Goal: Task Accomplishment & Management: Complete application form

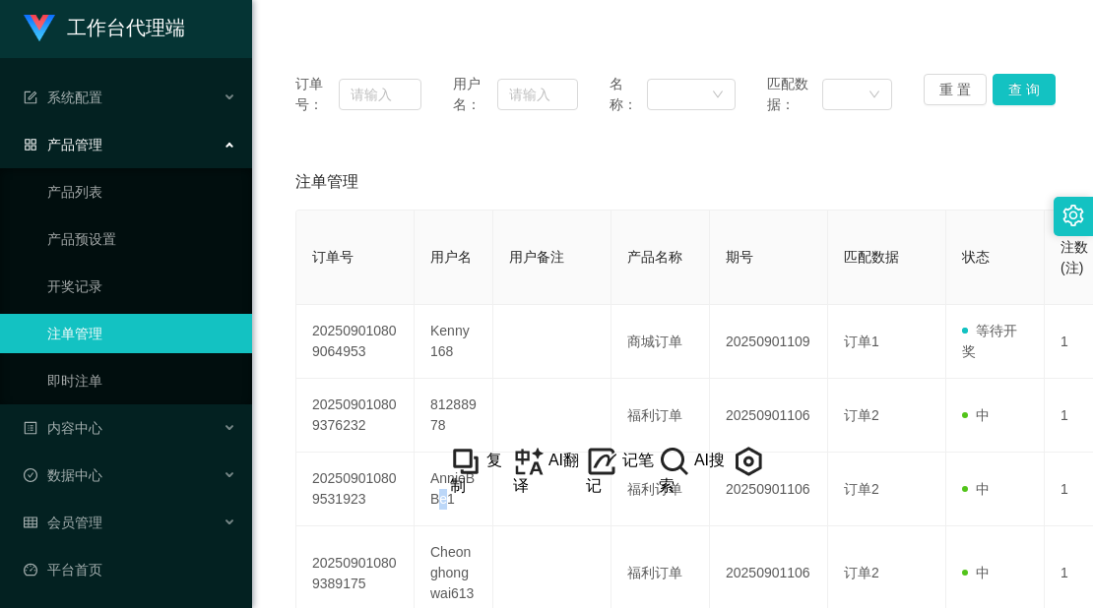
scroll to position [6, 0]
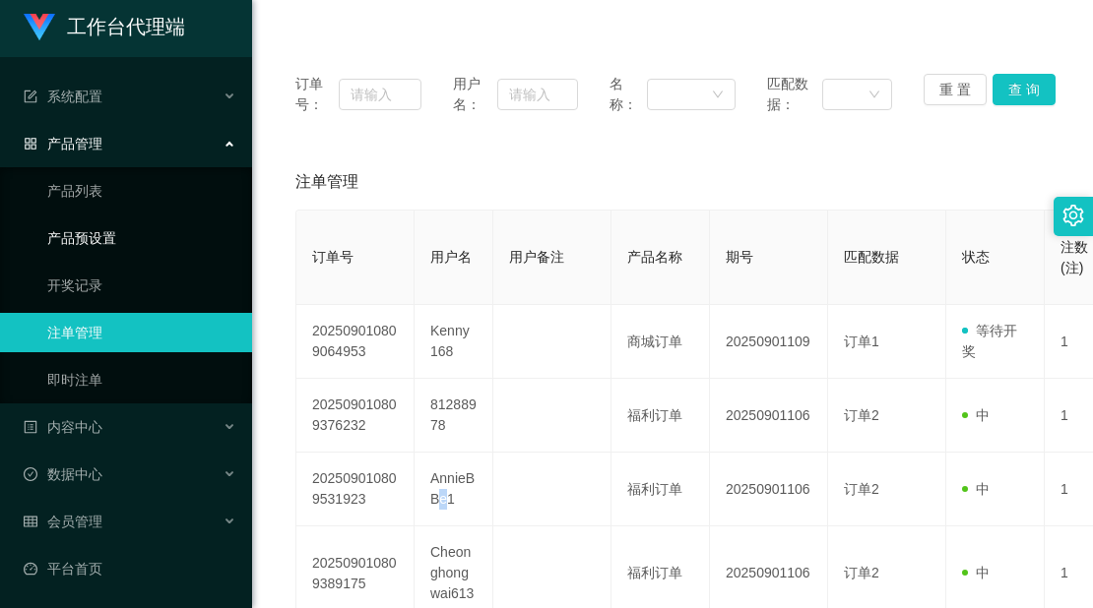
click at [117, 233] on link "产品预设置" at bounding box center [141, 238] width 189 height 39
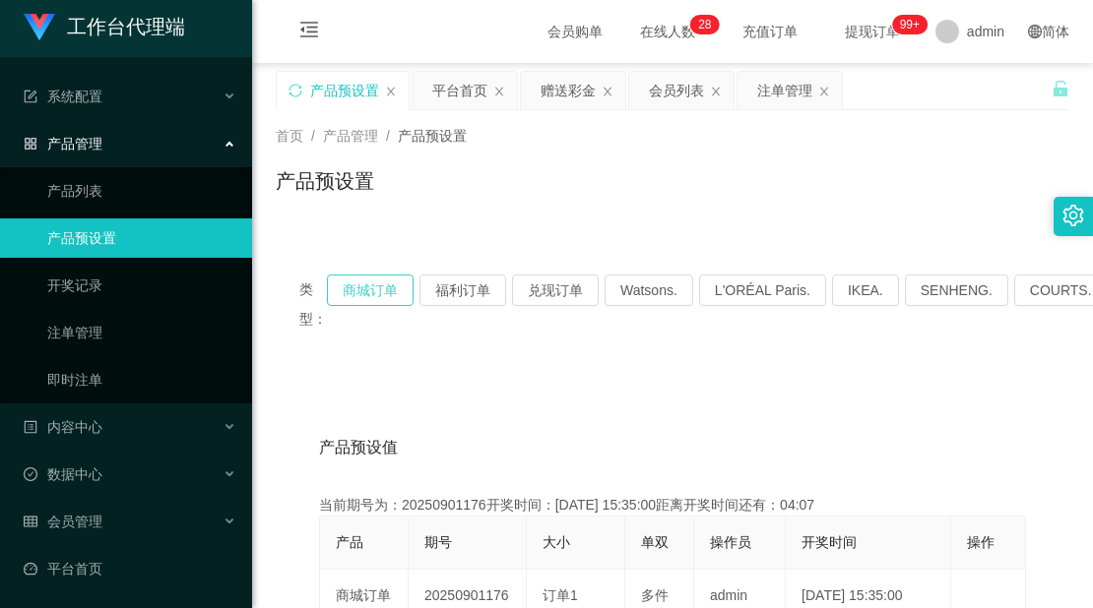
click at [367, 275] on button "商城订单" at bounding box center [370, 291] width 87 height 32
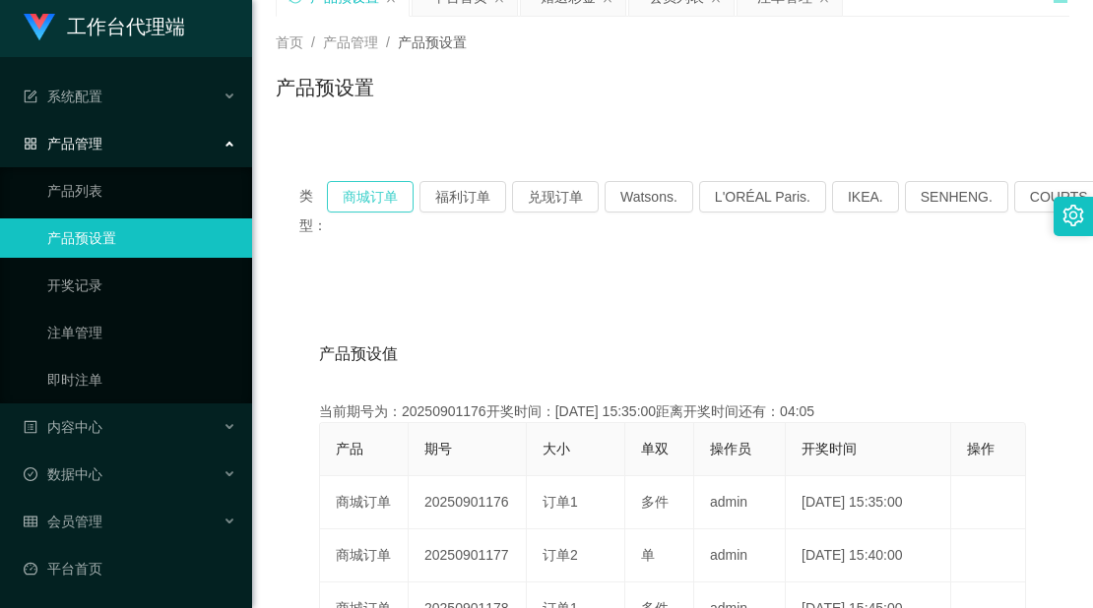
scroll to position [197, 0]
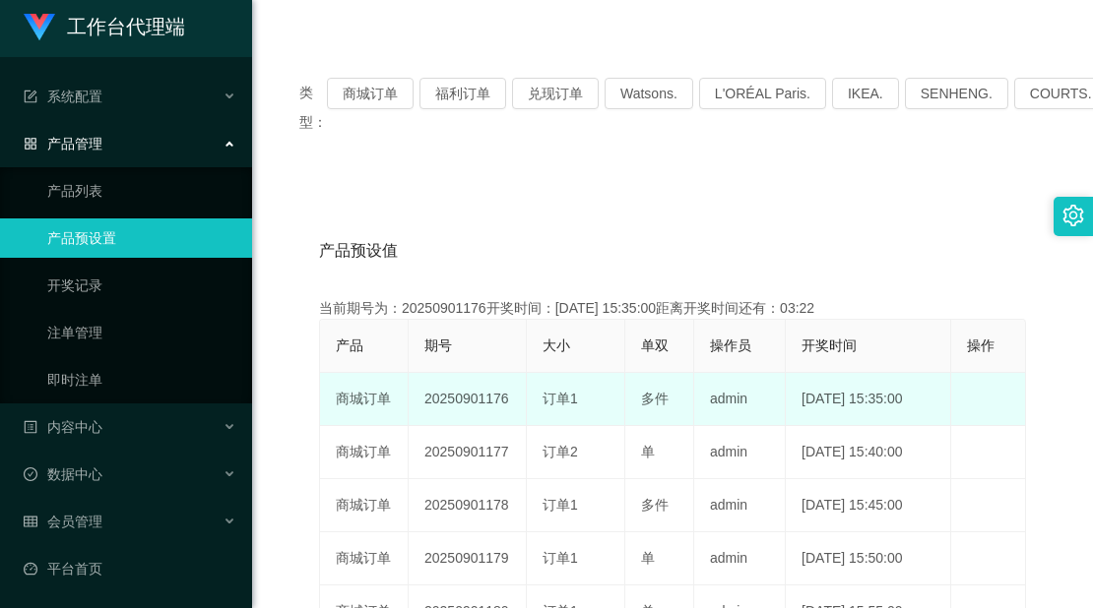
click at [999, 411] on td "编 辑 限制投注" at bounding box center [988, 399] width 75 height 53
click at [947, 397] on td "[DATE] 15:35:00" at bounding box center [868, 399] width 165 height 53
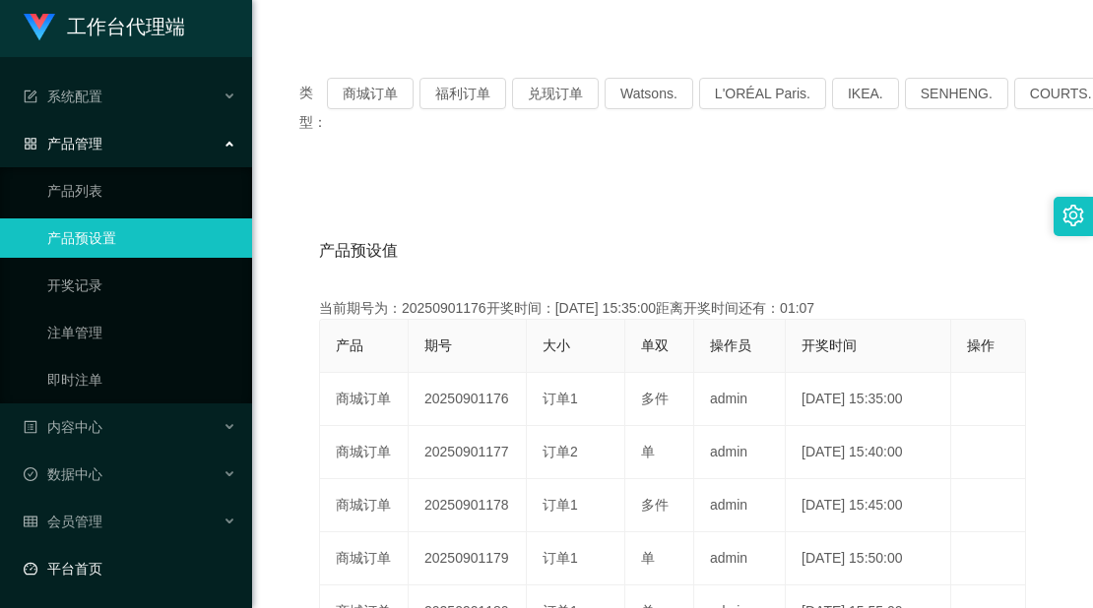
click at [76, 562] on link "平台首页" at bounding box center [130, 568] width 213 height 39
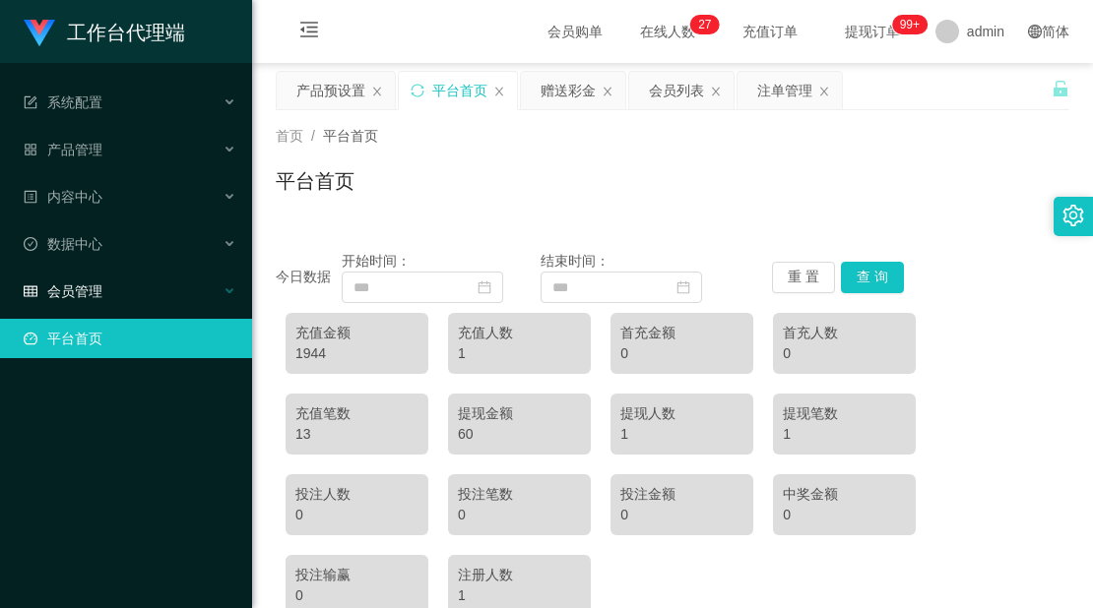
click at [107, 288] on div "会员管理" at bounding box center [126, 291] width 252 height 39
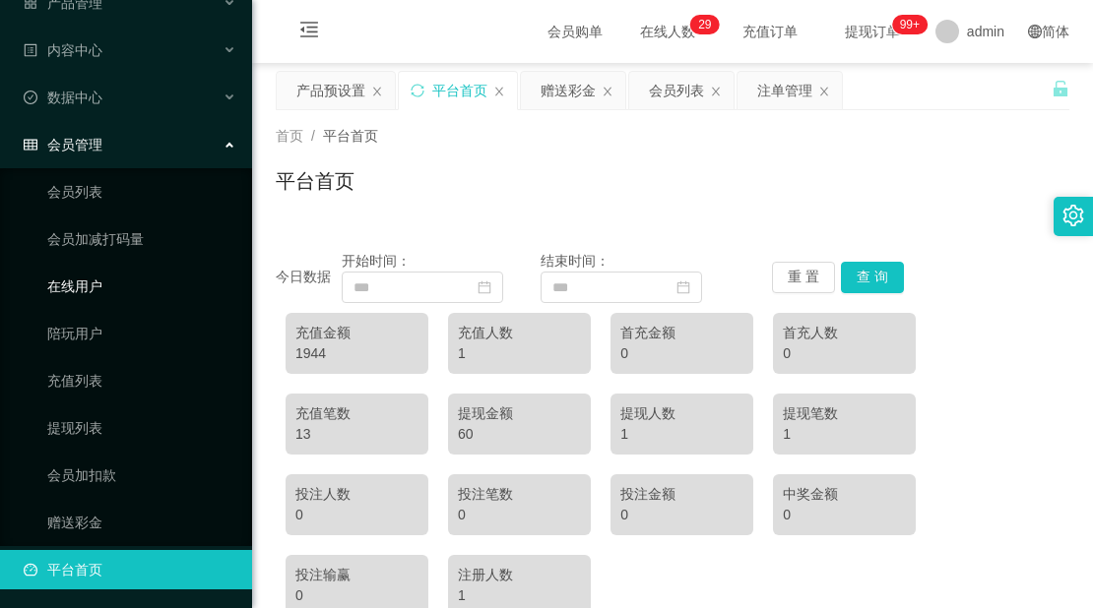
scroll to position [148, 0]
click at [97, 526] on link "赠送彩金" at bounding box center [141, 521] width 189 height 39
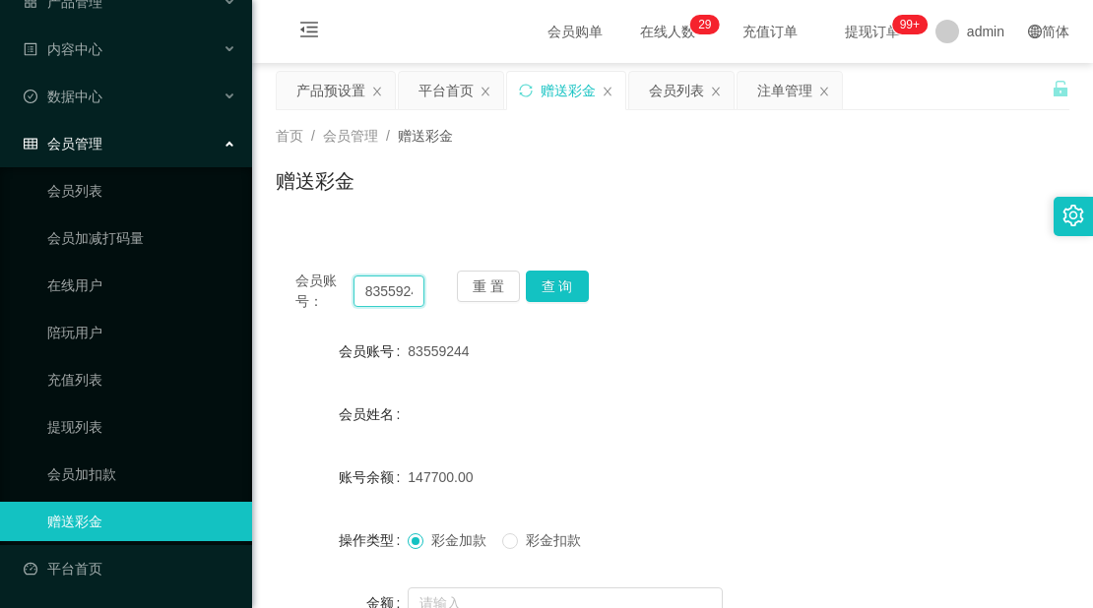
click at [412, 293] on input "83559244" at bounding box center [388, 292] width 71 height 32
type input "6122770"
click at [485, 271] on button "重 置" at bounding box center [488, 287] width 63 height 32
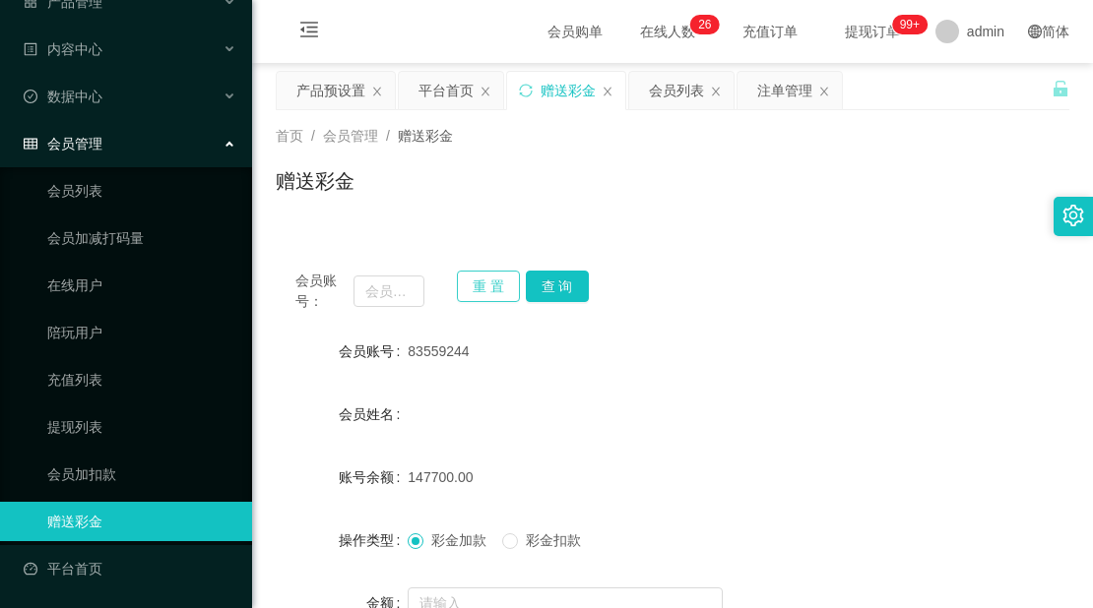
scroll to position [0, 0]
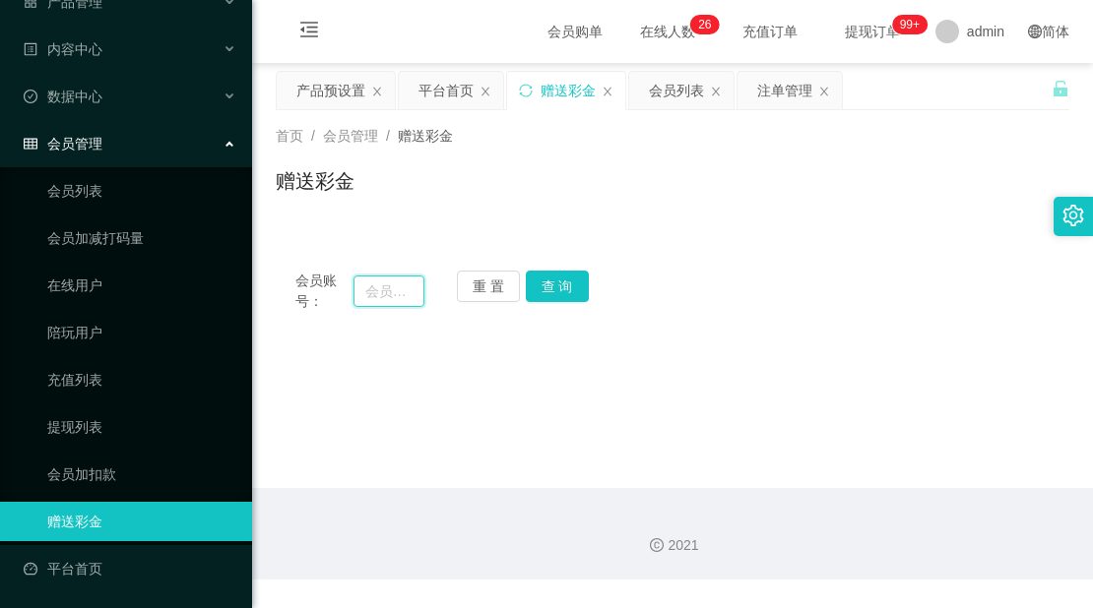
click at [387, 279] on input "text" at bounding box center [388, 292] width 71 height 32
click at [396, 291] on input "6122" at bounding box center [388, 292] width 71 height 32
type input "6122770"
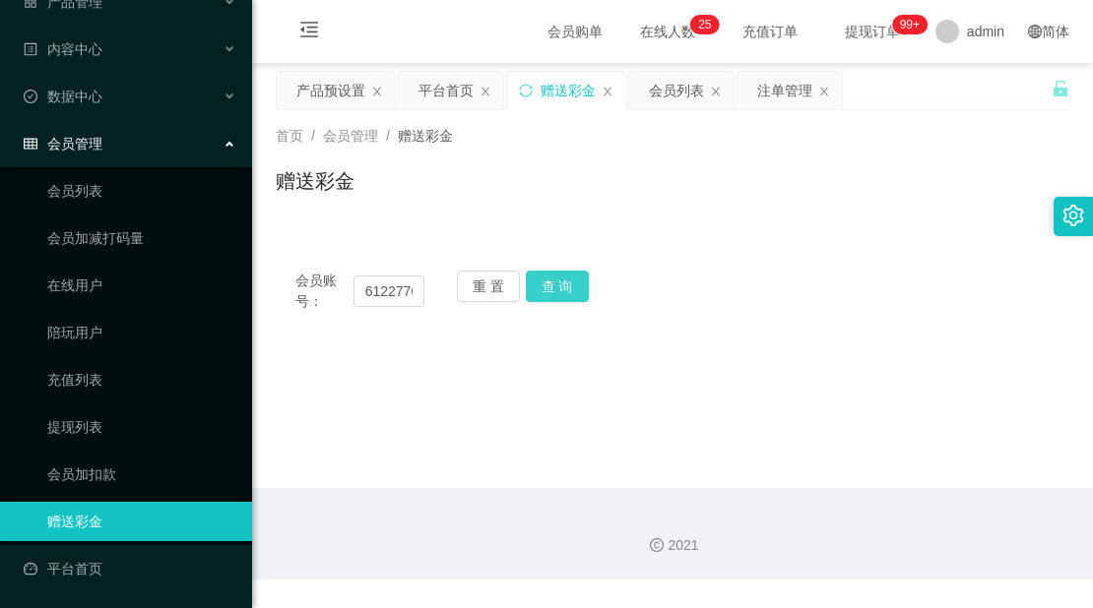
click at [579, 274] on button "查 询" at bounding box center [557, 287] width 63 height 32
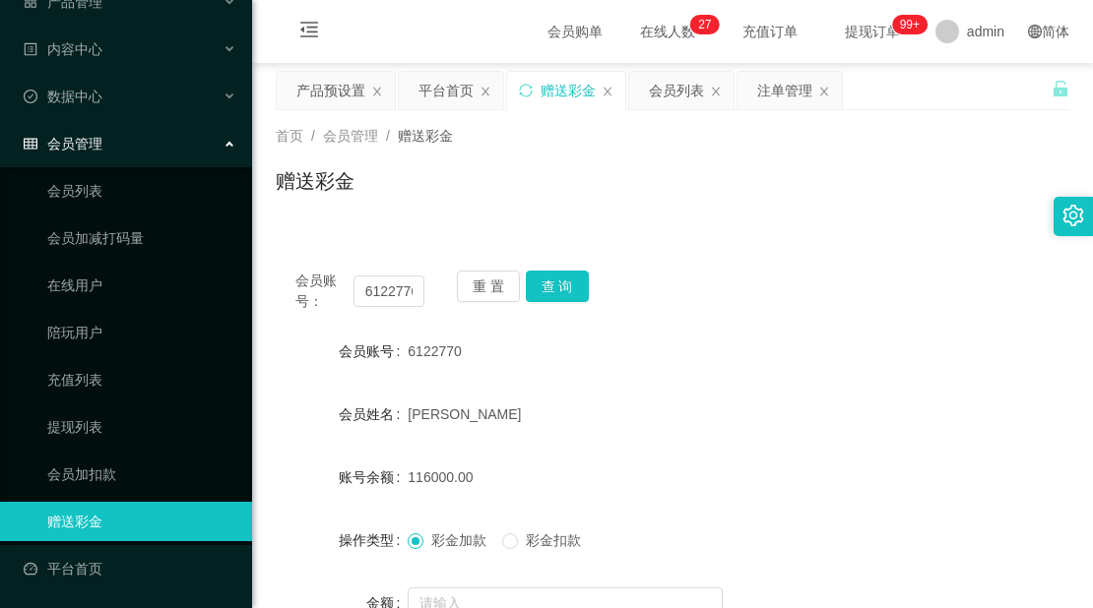
click at [1006, 341] on div "会员账号 6122770" at bounding box center [672, 351] width 793 height 39
click at [482, 291] on button "重 置" at bounding box center [488, 287] width 63 height 32
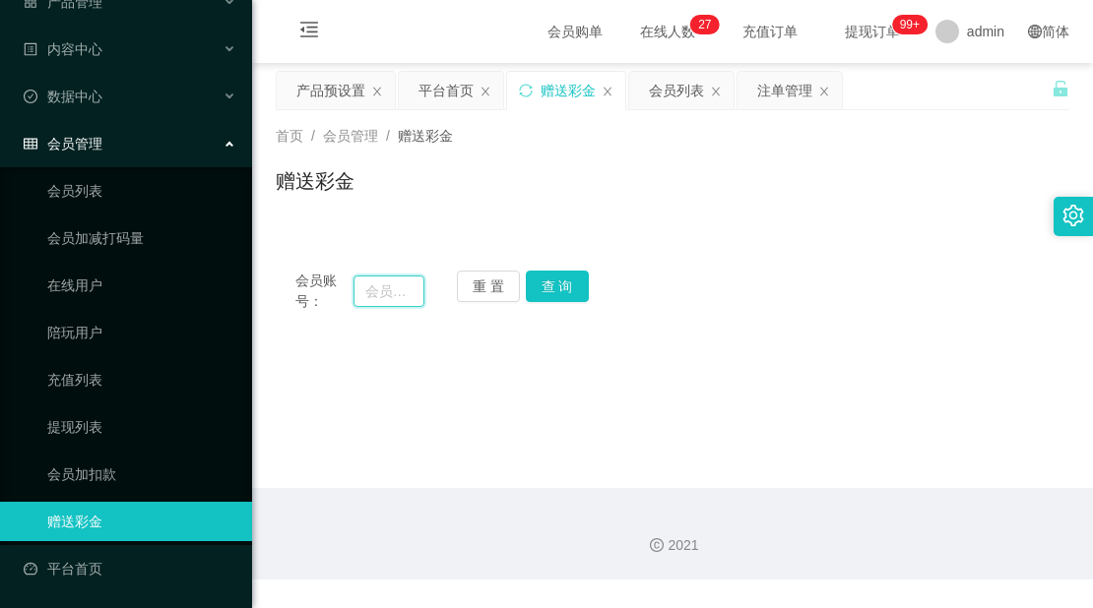
click at [383, 286] on input "text" at bounding box center [388, 292] width 71 height 32
type input "6122770"
click at [507, 279] on button "重 置" at bounding box center [488, 287] width 63 height 32
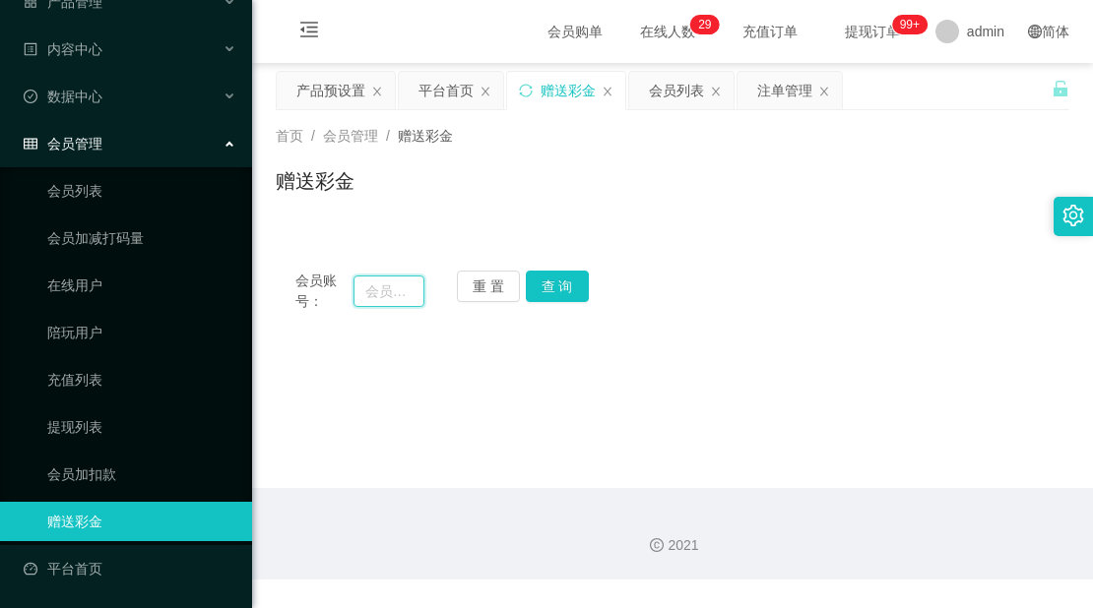
click at [360, 289] on input "text" at bounding box center [388, 292] width 71 height 32
type input "6122770"
click at [555, 282] on button "查 询" at bounding box center [557, 287] width 63 height 32
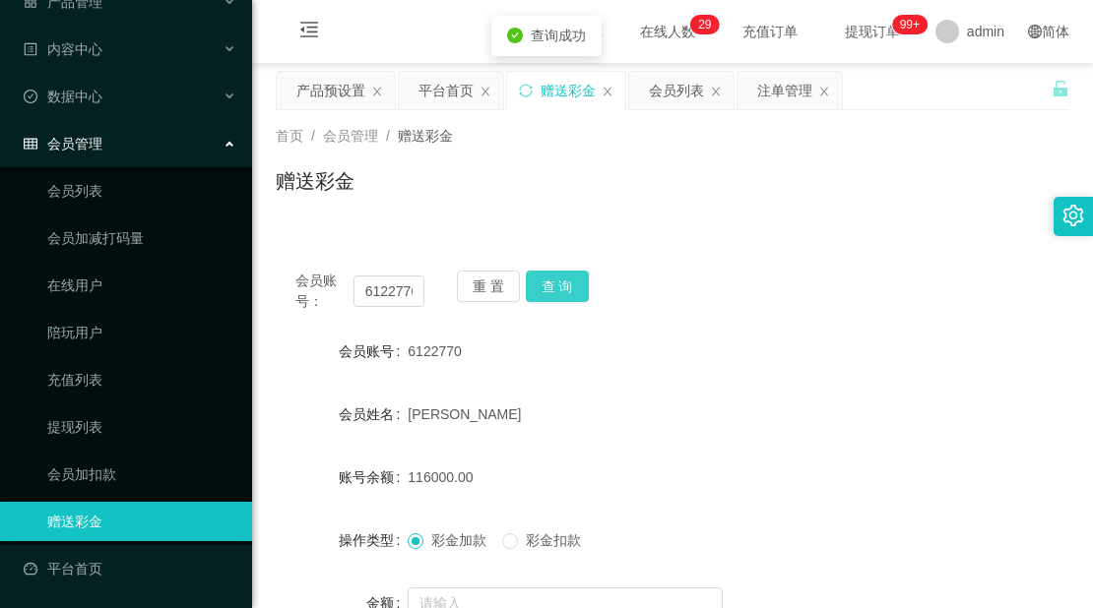
scroll to position [98, 0]
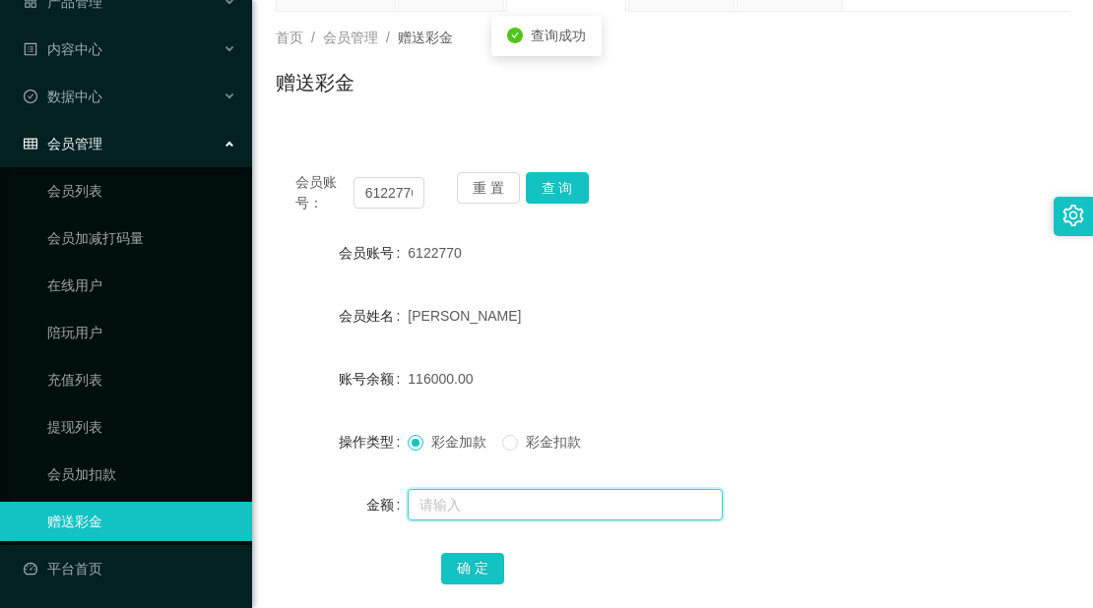
click at [468, 503] on input "text" at bounding box center [565, 505] width 315 height 32
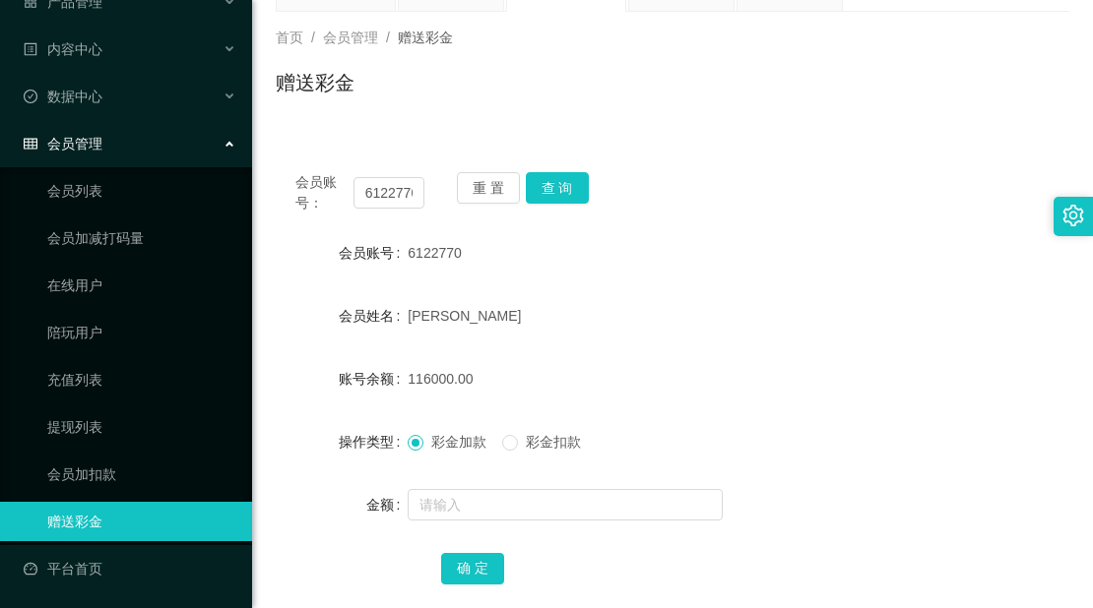
click at [702, 50] on div "首页 / 会员管理 / 赠送彩金 / 赠送彩金" at bounding box center [672, 71] width 793 height 86
click at [544, 187] on button "查 询" at bounding box center [557, 188] width 63 height 32
